Goal: Use online tool/utility: Utilize a website feature to perform a specific function

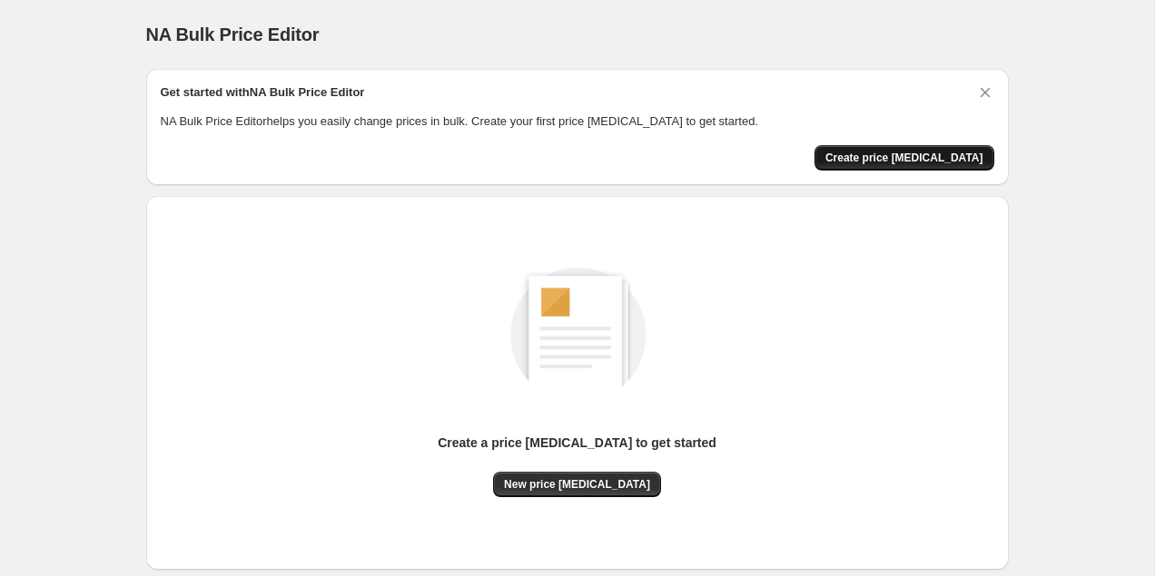
click at [911, 154] on span "Create price change job" at bounding box center [904, 158] width 158 height 15
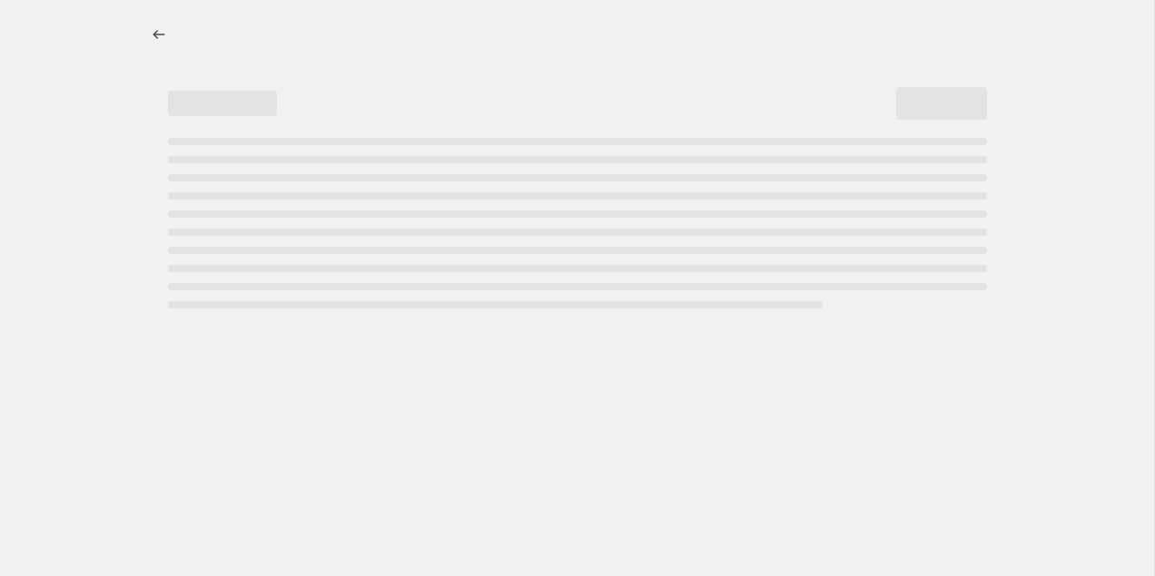
select select "percentage"
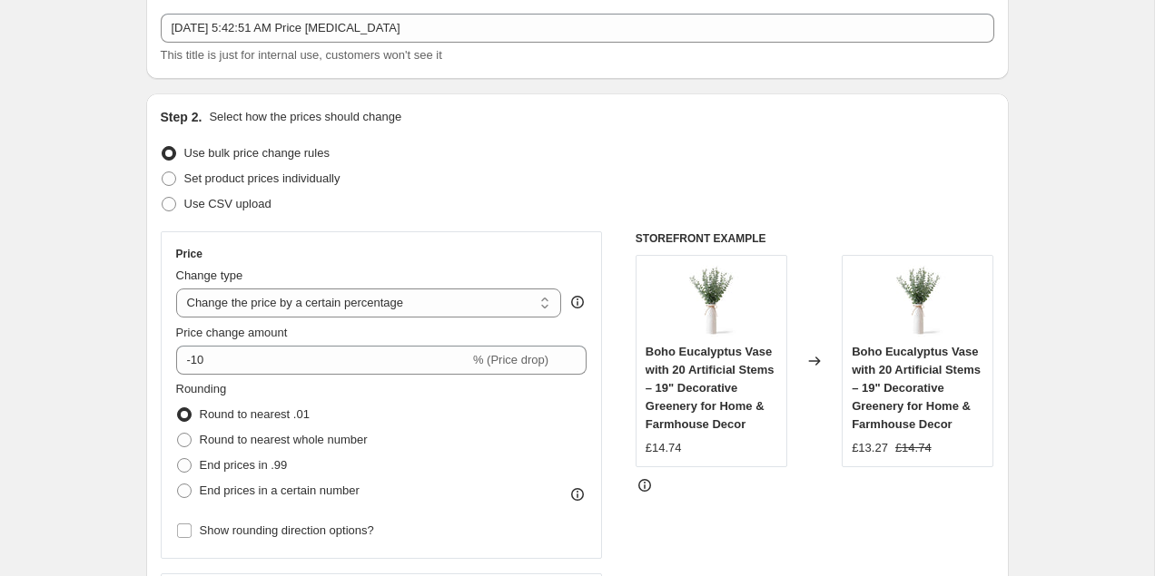
scroll to position [124, 0]
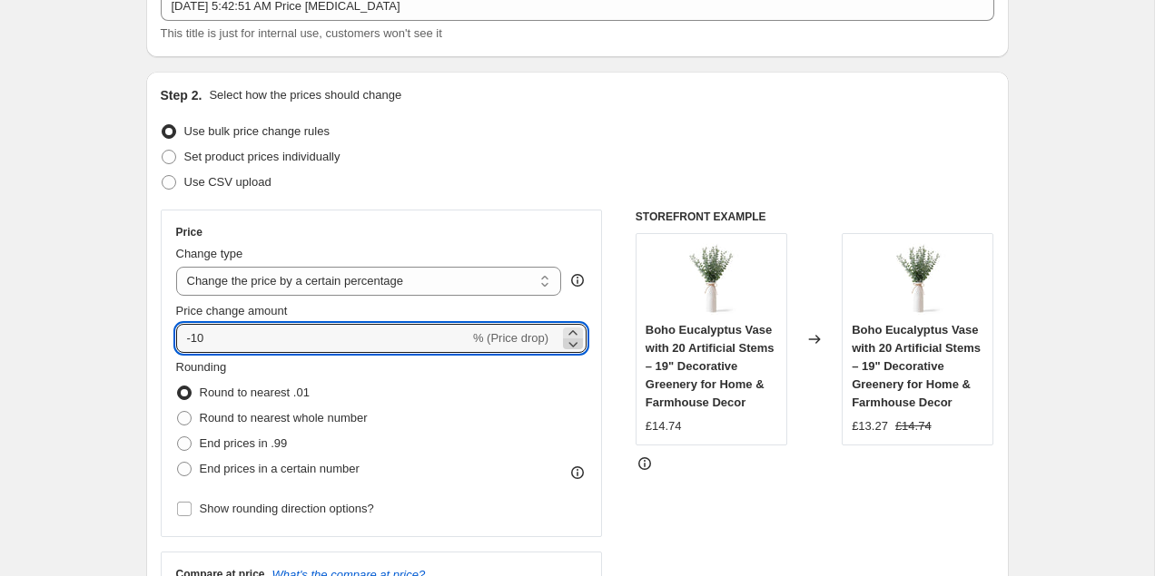
click at [574, 343] on icon at bounding box center [573, 344] width 18 height 18
click at [575, 343] on icon at bounding box center [573, 344] width 18 height 18
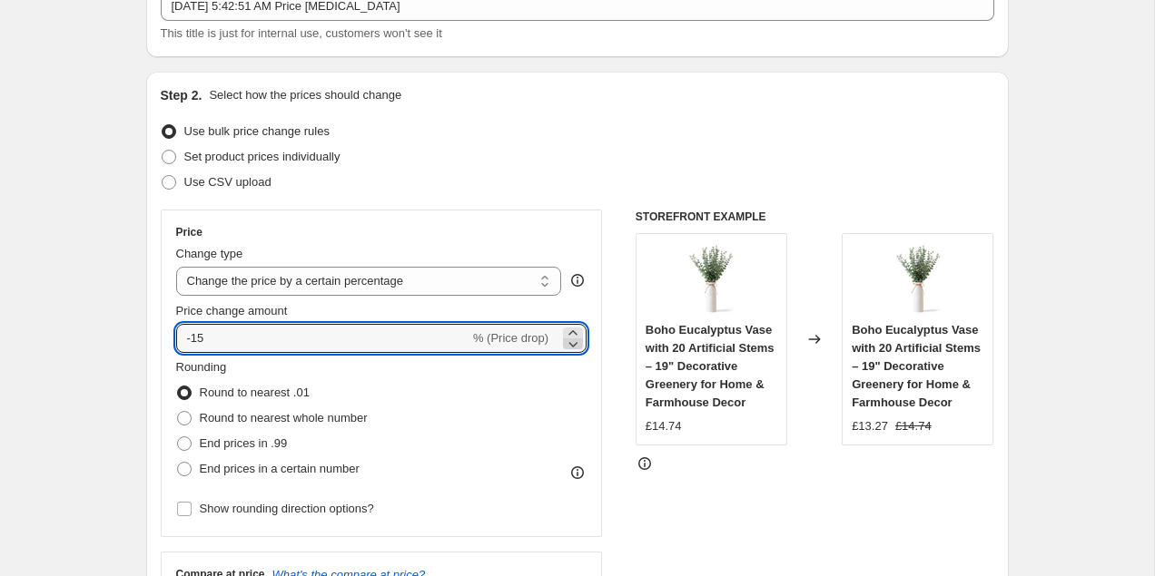
click at [575, 343] on icon at bounding box center [573, 344] width 18 height 18
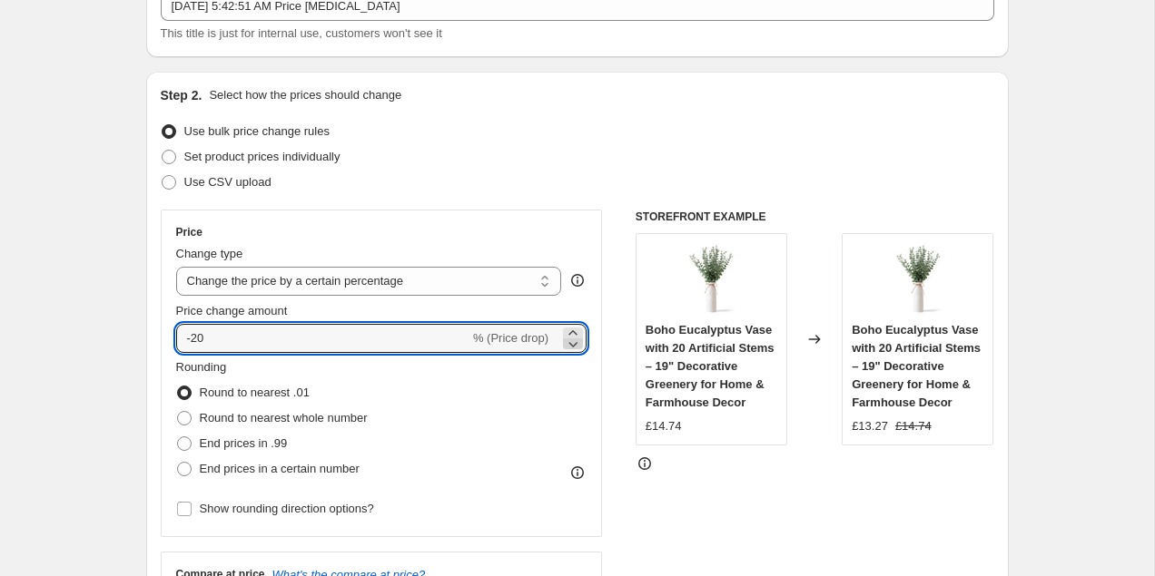
click at [575, 343] on icon at bounding box center [573, 344] width 18 height 18
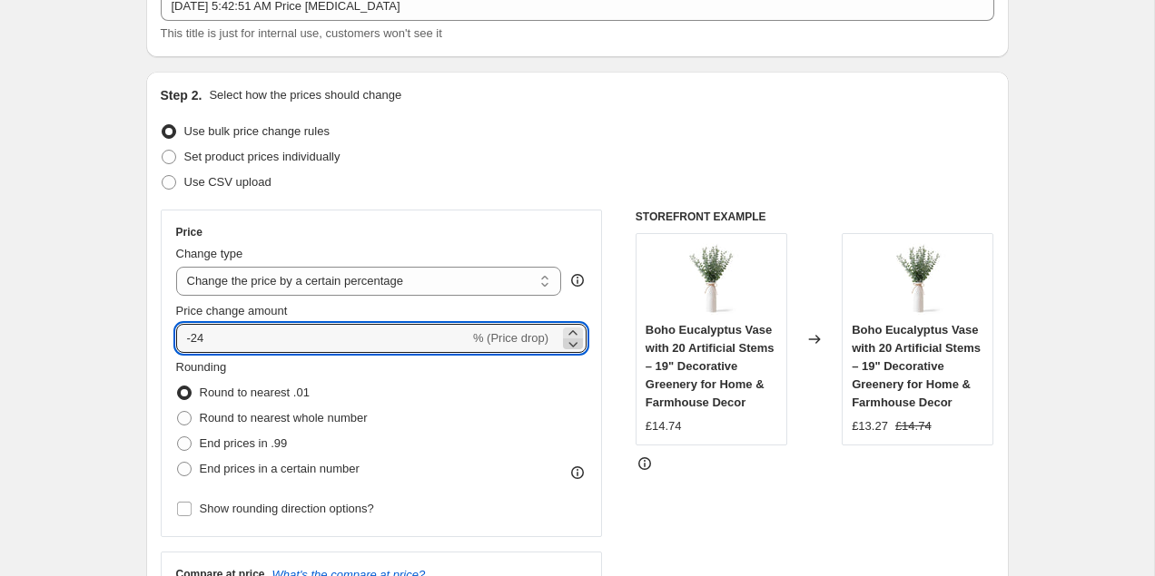
type input "-25"
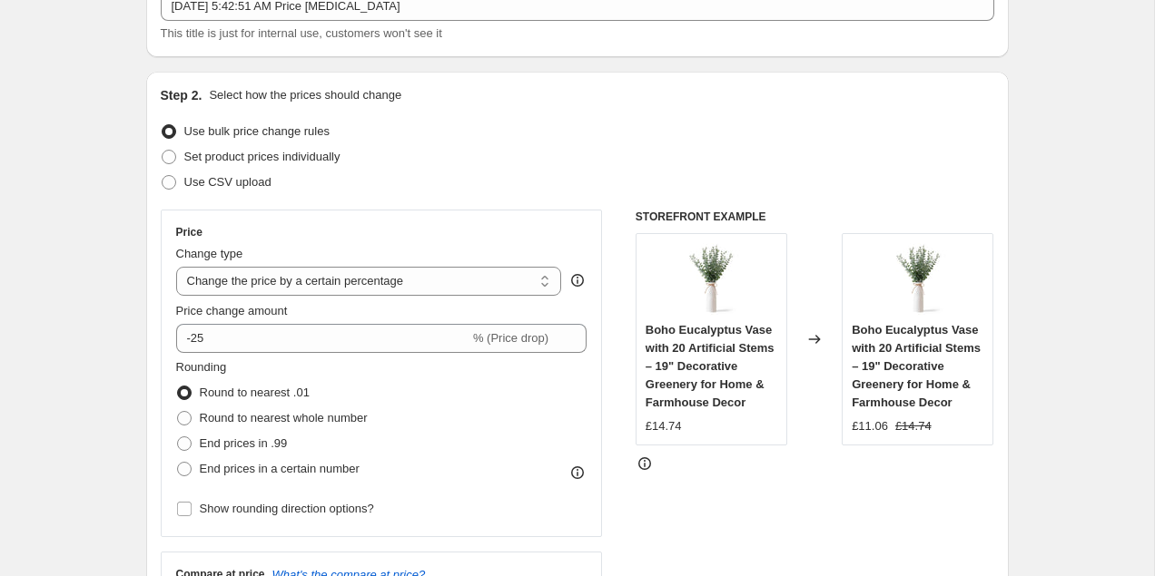
click at [294, 299] on div "Price Change type Change the price to a certain amount Change the price by a ce…" at bounding box center [381, 373] width 411 height 297
click at [303, 293] on select "Change the price to a certain amount Change the price by a certain amount Chang…" at bounding box center [369, 281] width 386 height 29
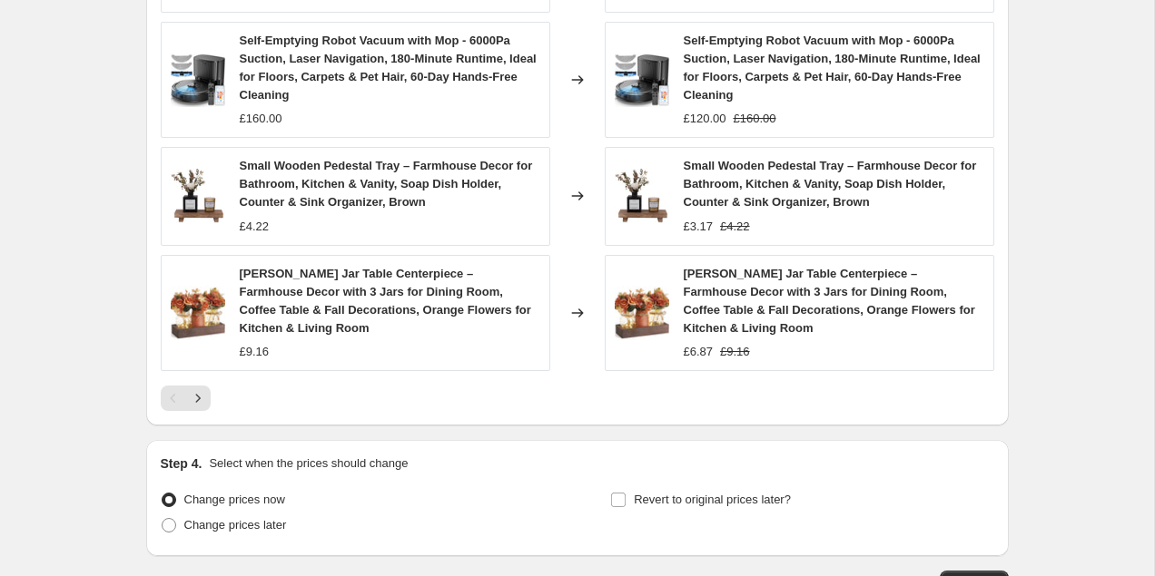
scroll to position [1358, 0]
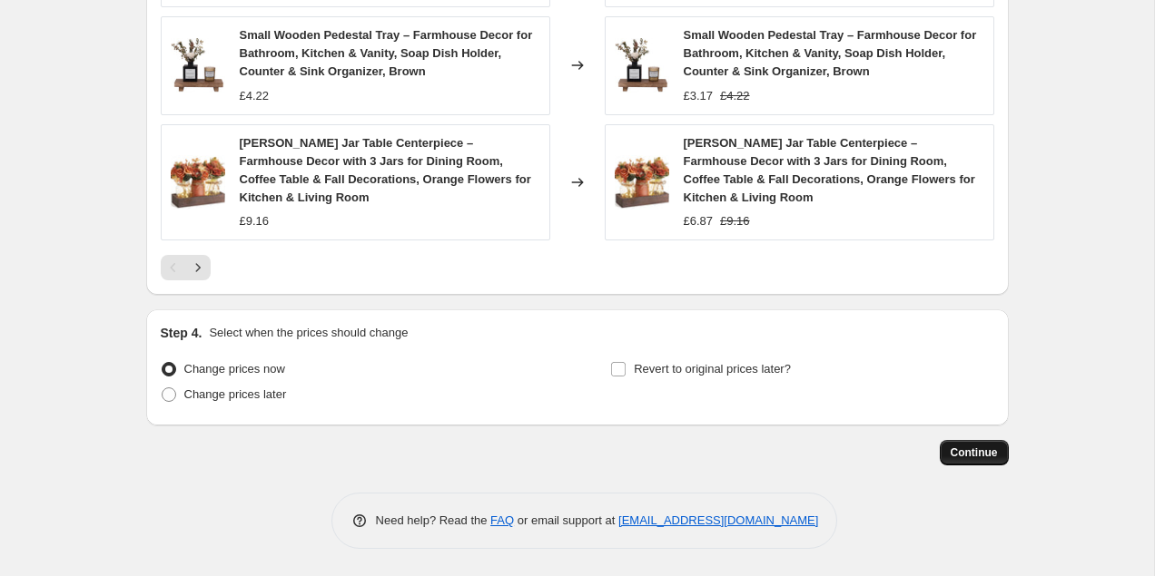
click at [994, 455] on span "Continue" at bounding box center [973, 453] width 47 height 15
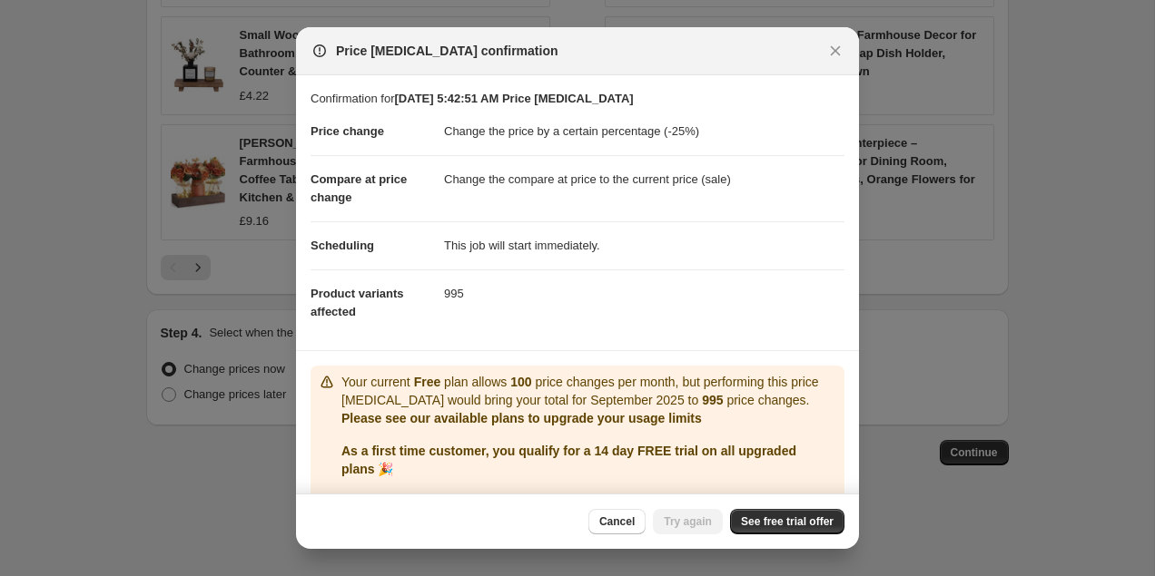
scroll to position [39, 0]
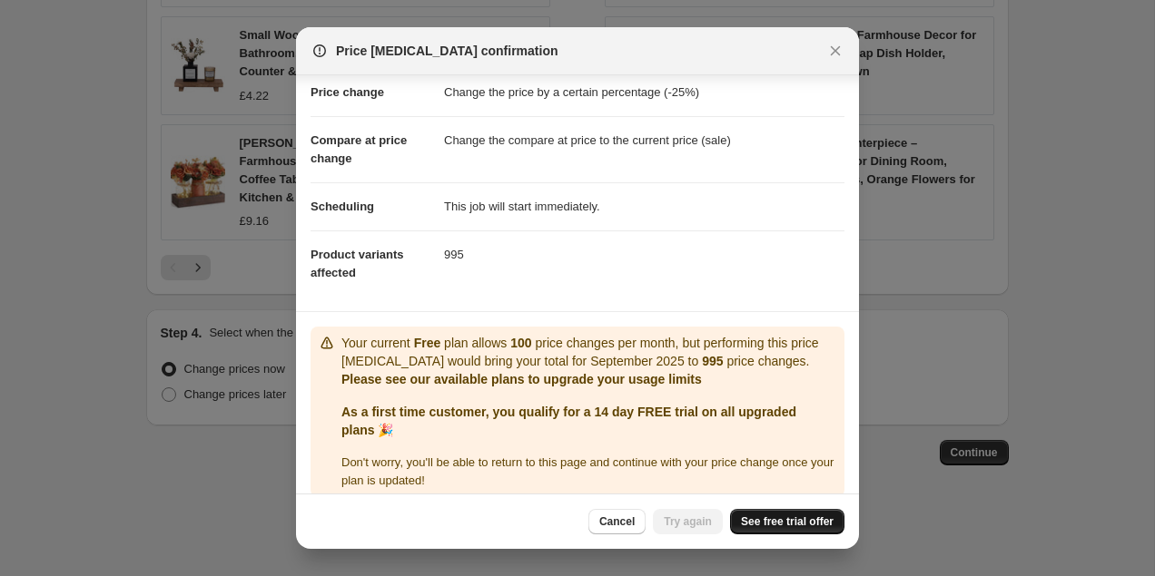
click at [781, 520] on span "See free trial offer" at bounding box center [787, 522] width 93 height 15
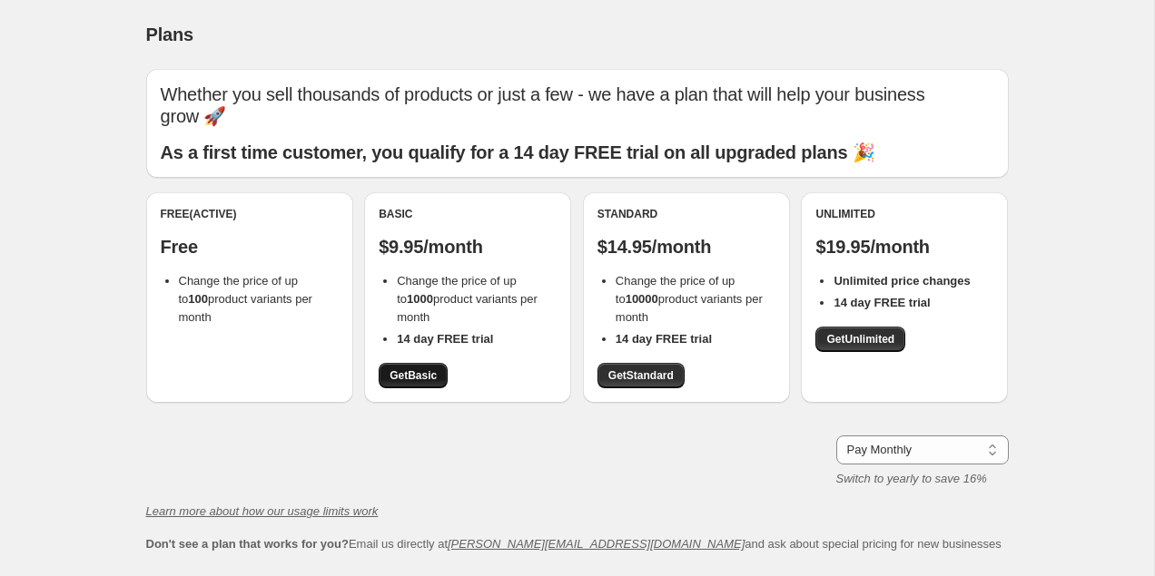
click at [418, 369] on span "Get Basic" at bounding box center [412, 376] width 47 height 15
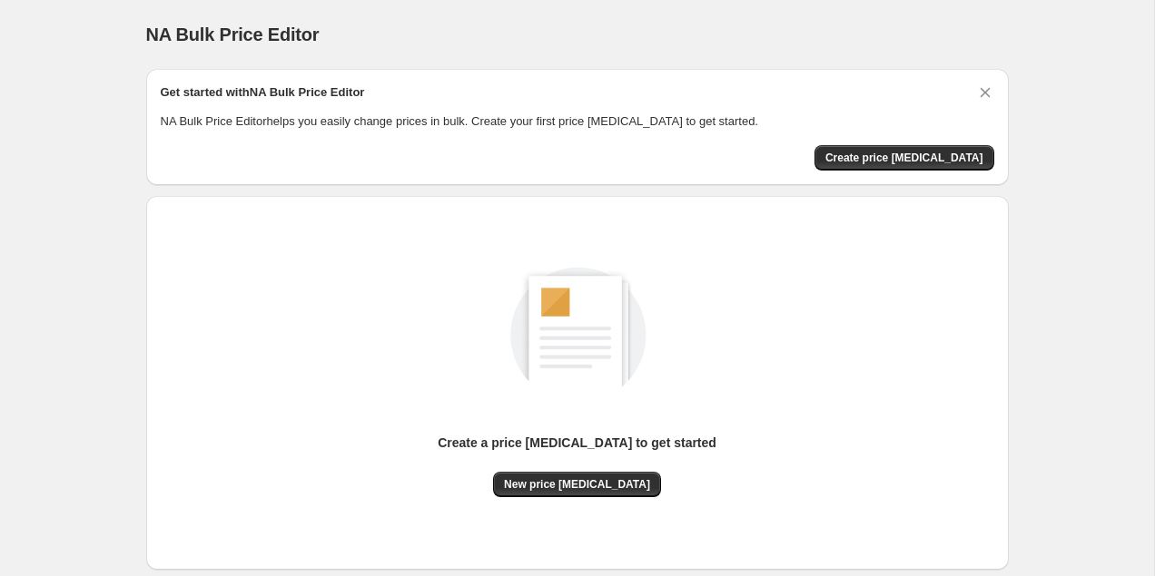
click at [924, 172] on div "Get started with NA Bulk Price Editor NA Bulk Price Editor helps you easily cha…" at bounding box center [577, 127] width 862 height 116
click at [924, 162] on span "Create price [MEDICAL_DATA]" at bounding box center [904, 158] width 158 height 15
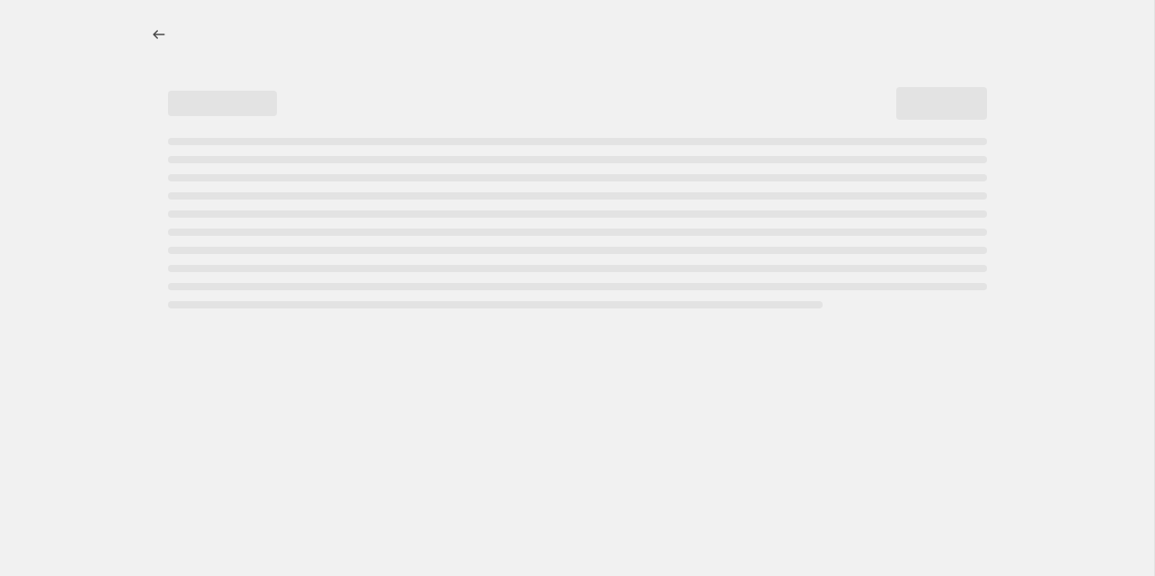
select select "percentage"
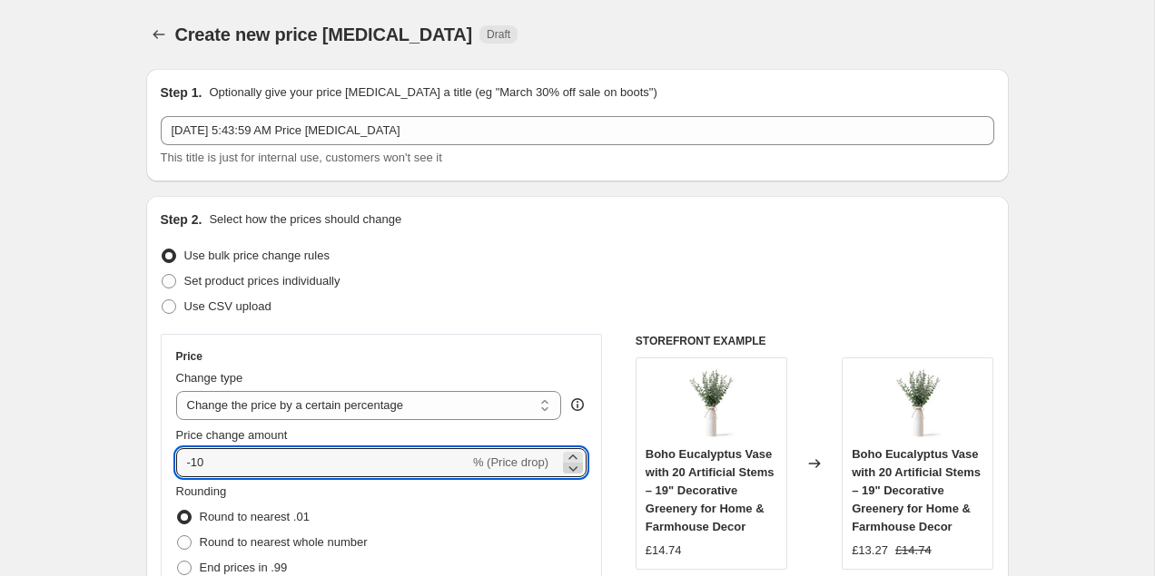
click at [575, 471] on icon at bounding box center [573, 468] width 18 height 18
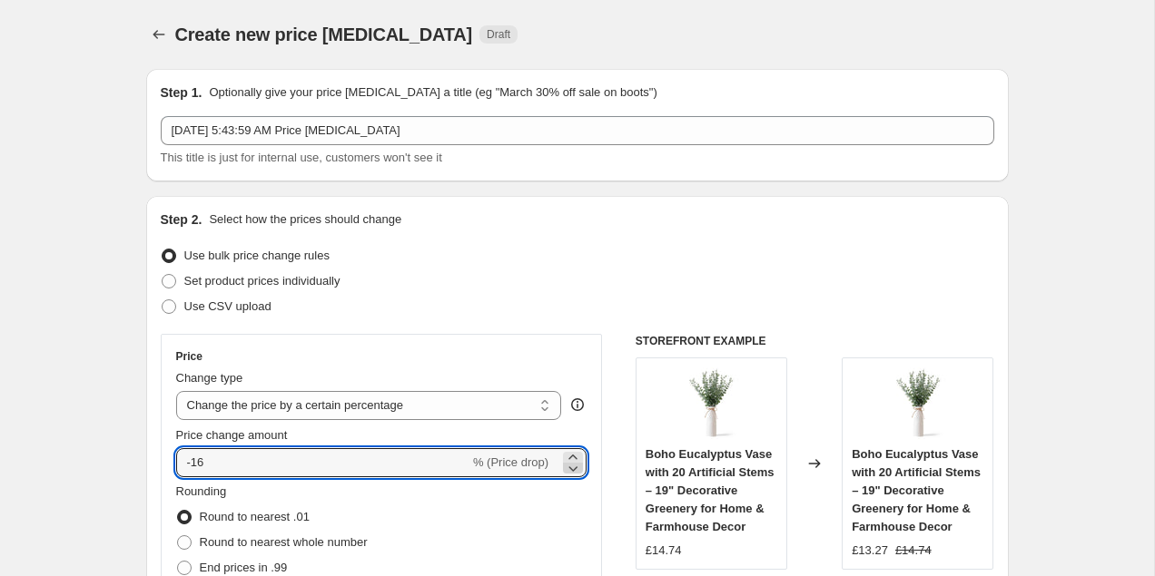
click at [575, 471] on icon at bounding box center [573, 468] width 18 height 18
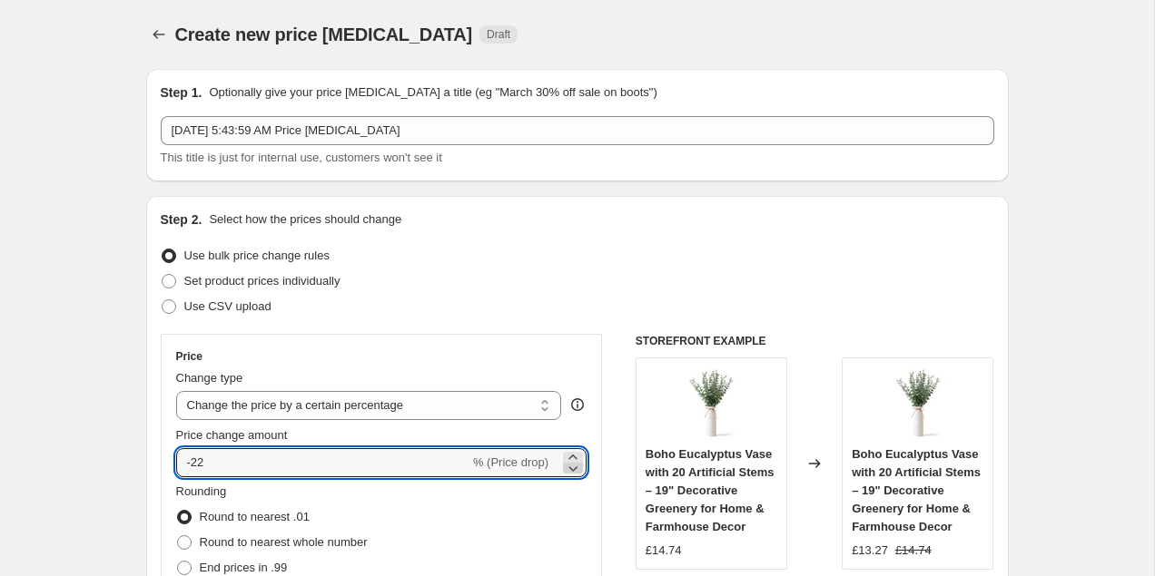
click at [575, 471] on icon at bounding box center [573, 468] width 18 height 18
type input "-25"
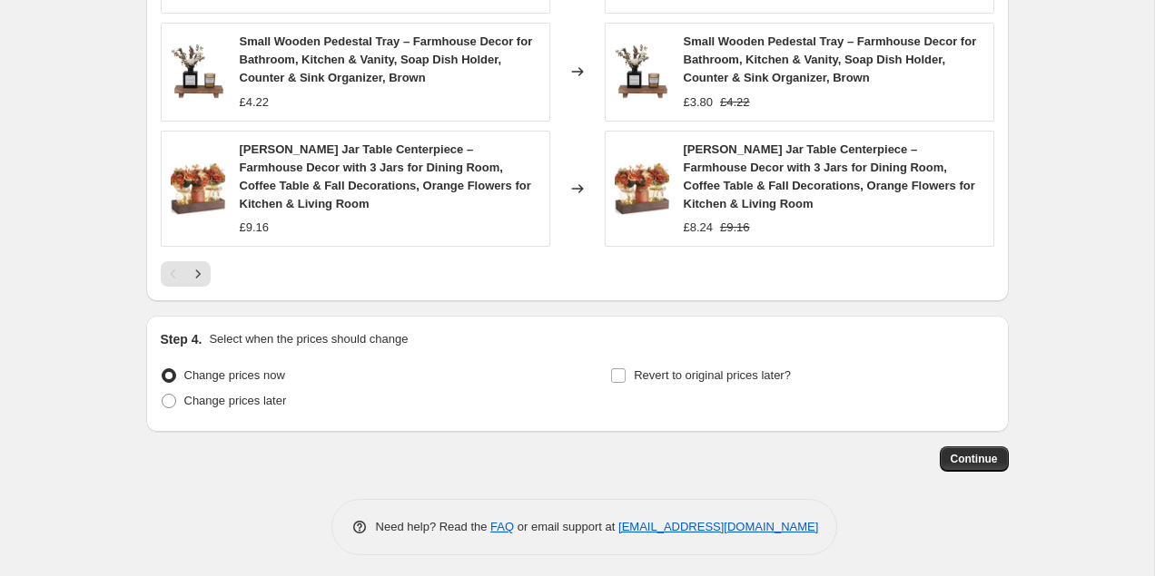
scroll to position [1358, 0]
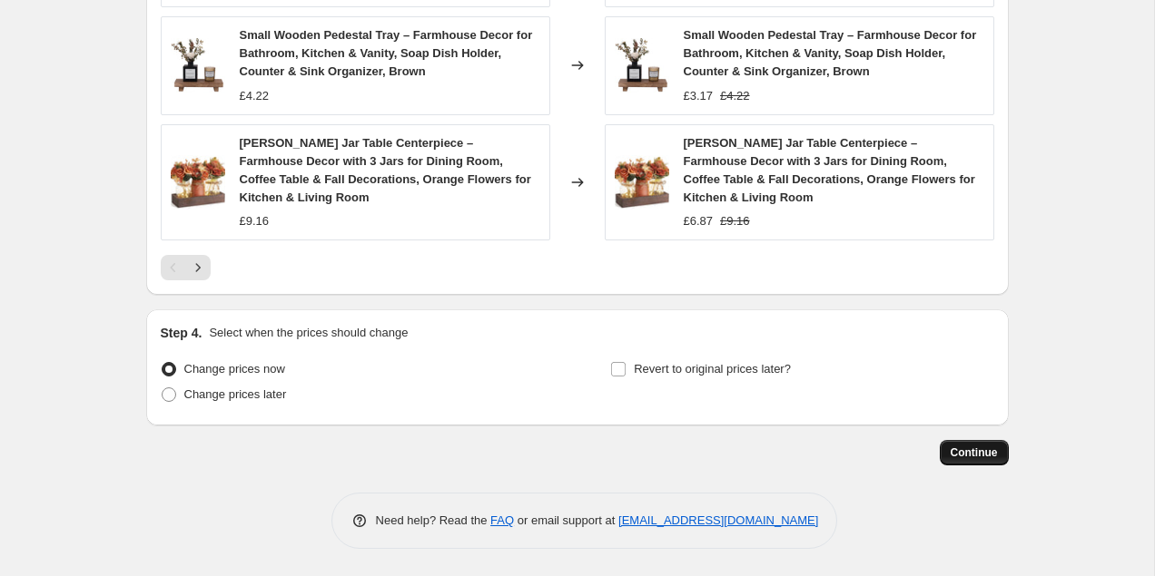
click at [982, 456] on span "Continue" at bounding box center [973, 453] width 47 height 15
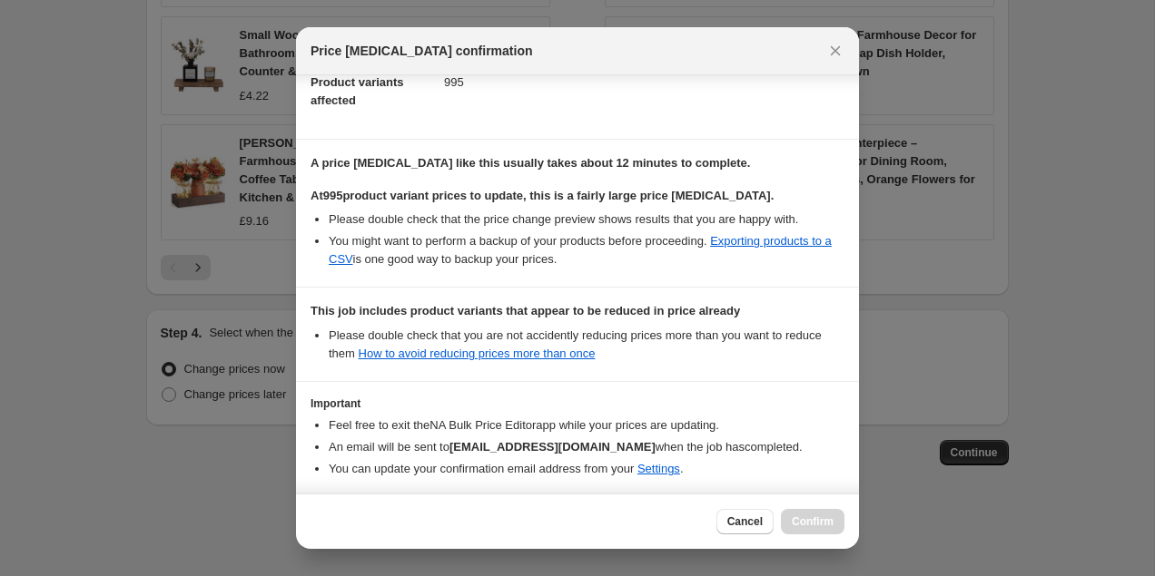
scroll to position [288, 0]
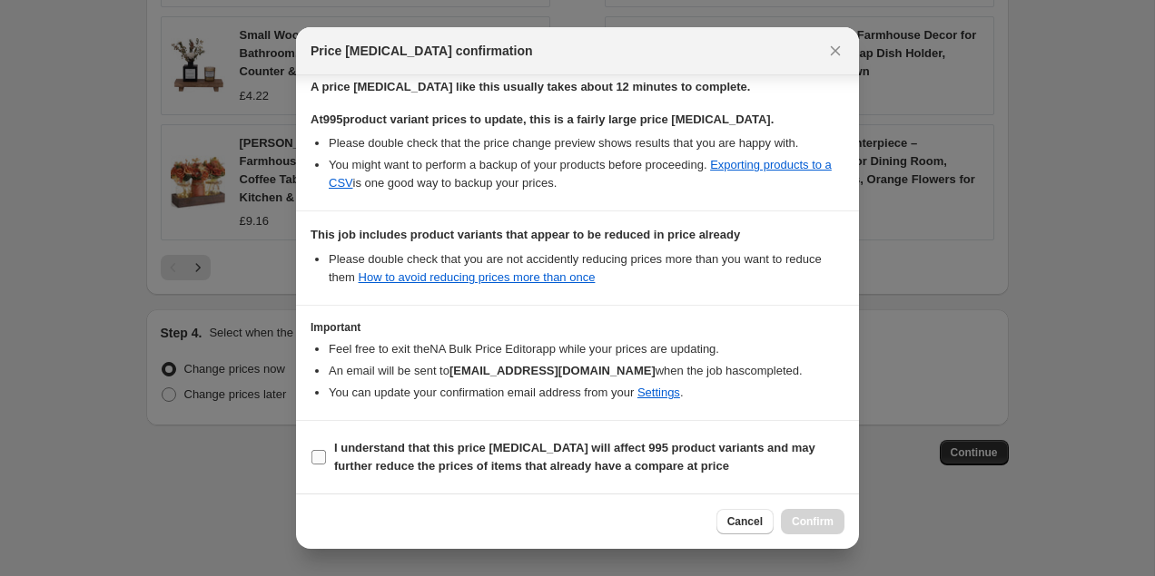
click at [344, 454] on b "I understand that this price [MEDICAL_DATA] will affect 995 product variants an…" at bounding box center [574, 457] width 481 height 32
click at [326, 454] on input "I understand that this price [MEDICAL_DATA] will affect 995 product variants an…" at bounding box center [318, 457] width 15 height 15
checkbox input "true"
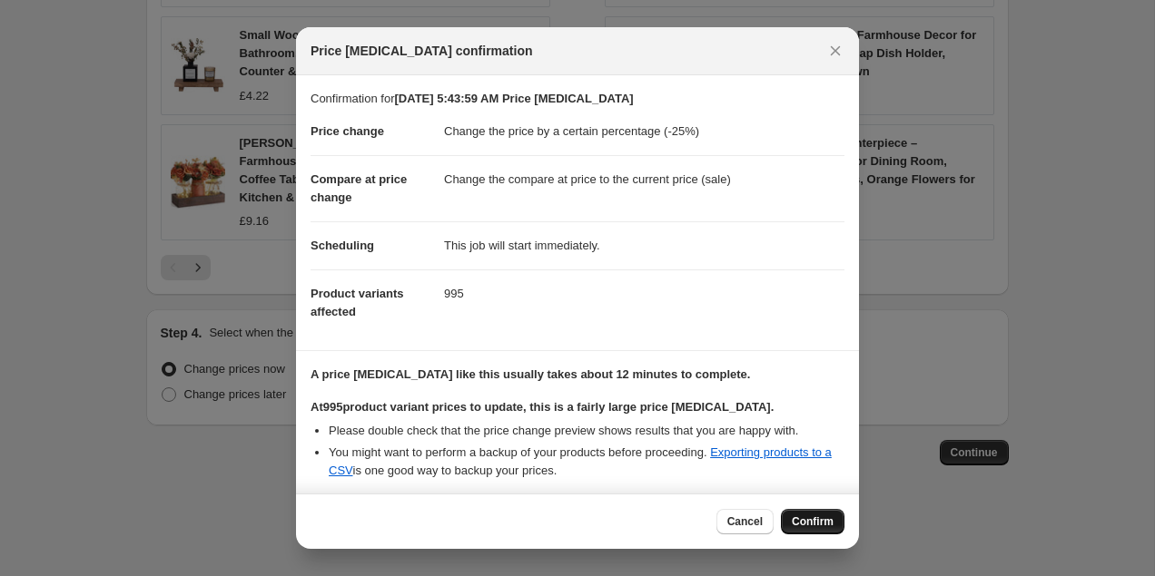
click at [812, 519] on span "Confirm" at bounding box center [813, 522] width 42 height 15
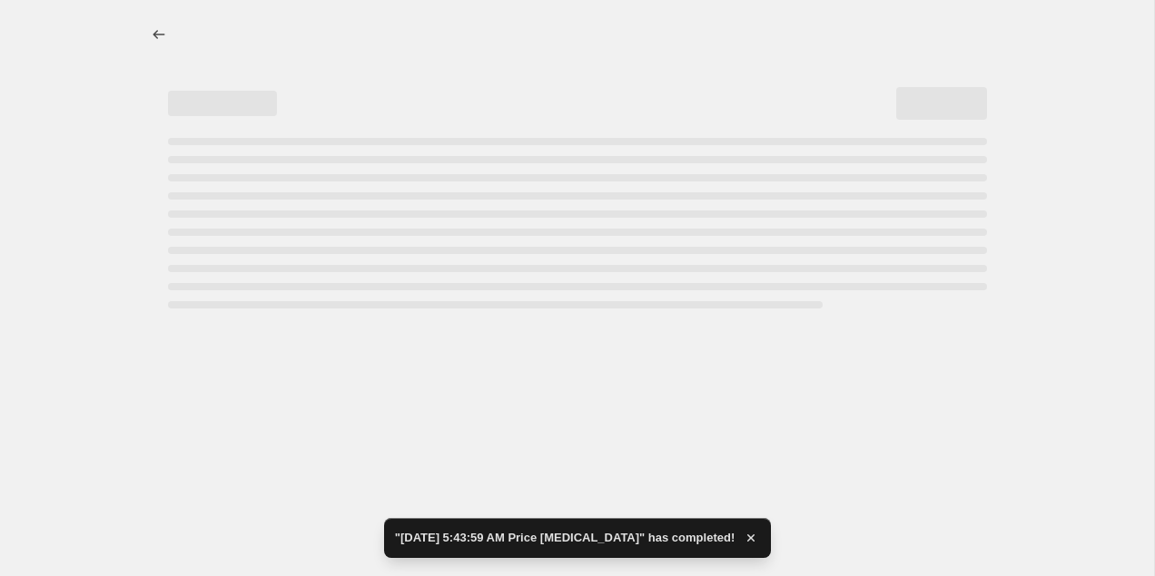
select select "percentage"
